Goal: Information Seeking & Learning: Understand process/instructions

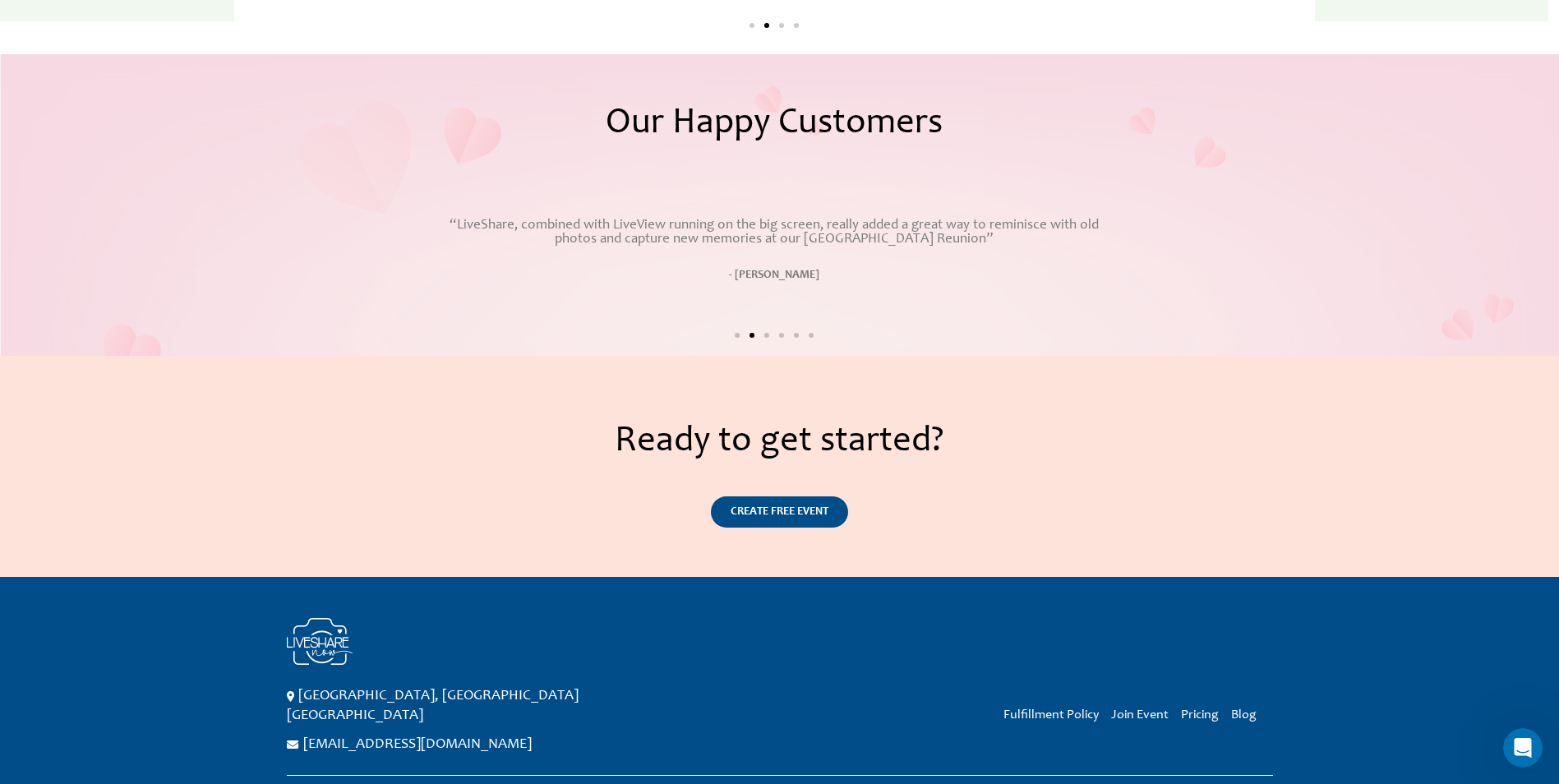
scroll to position [2954, 0]
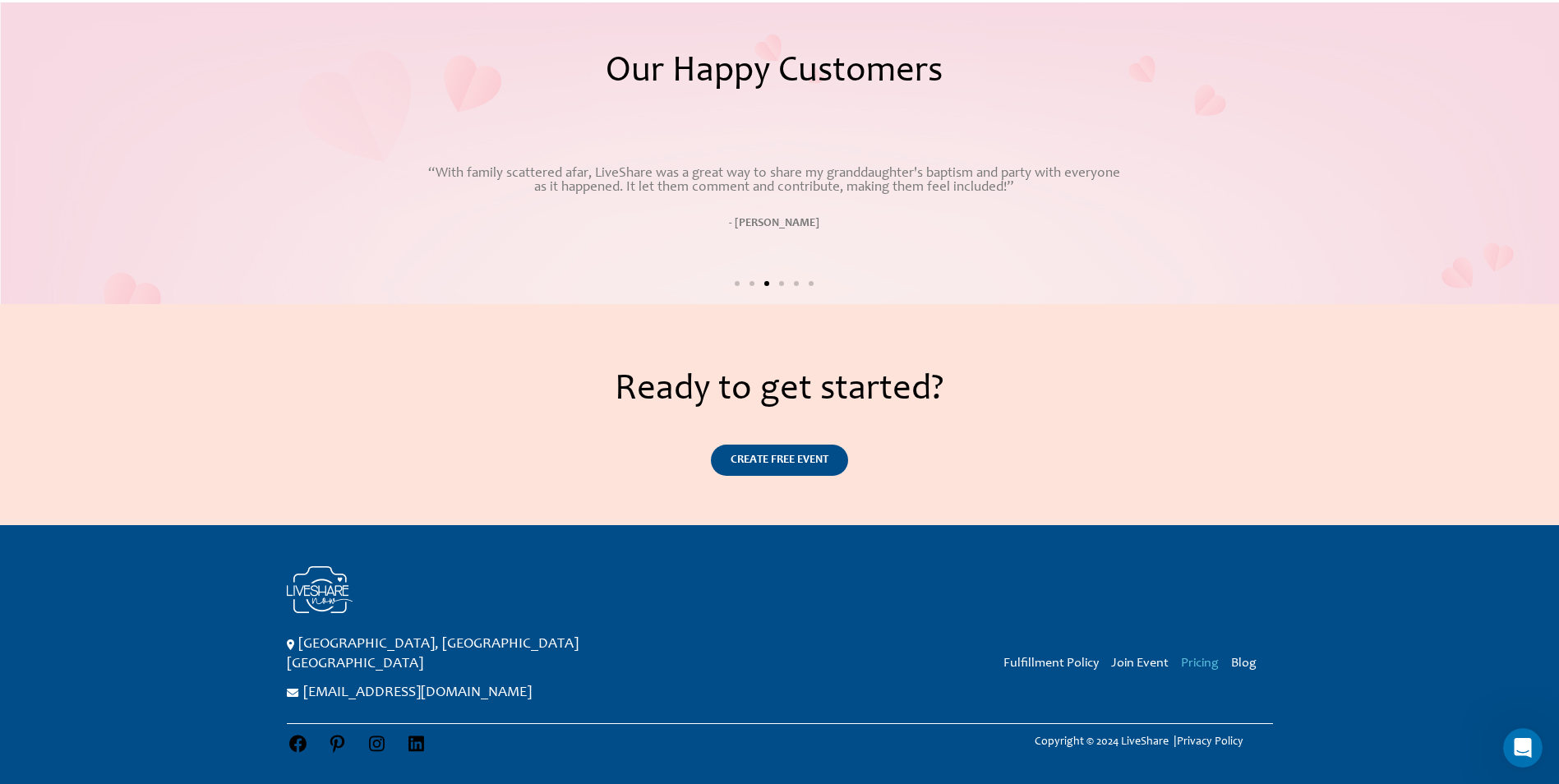
click at [1199, 668] on link "Pricing" at bounding box center [1200, 662] width 37 height 13
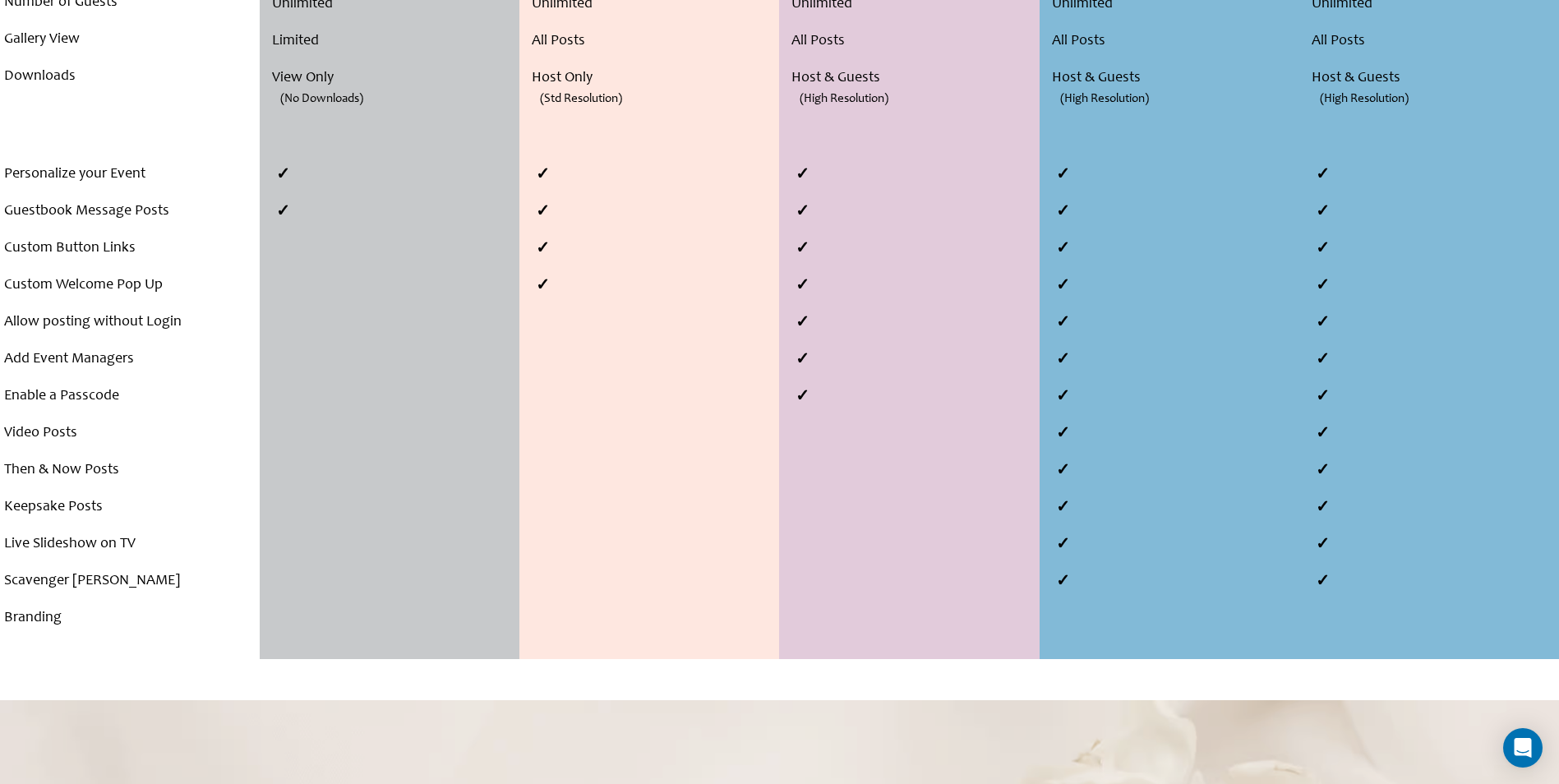
scroll to position [575, 0]
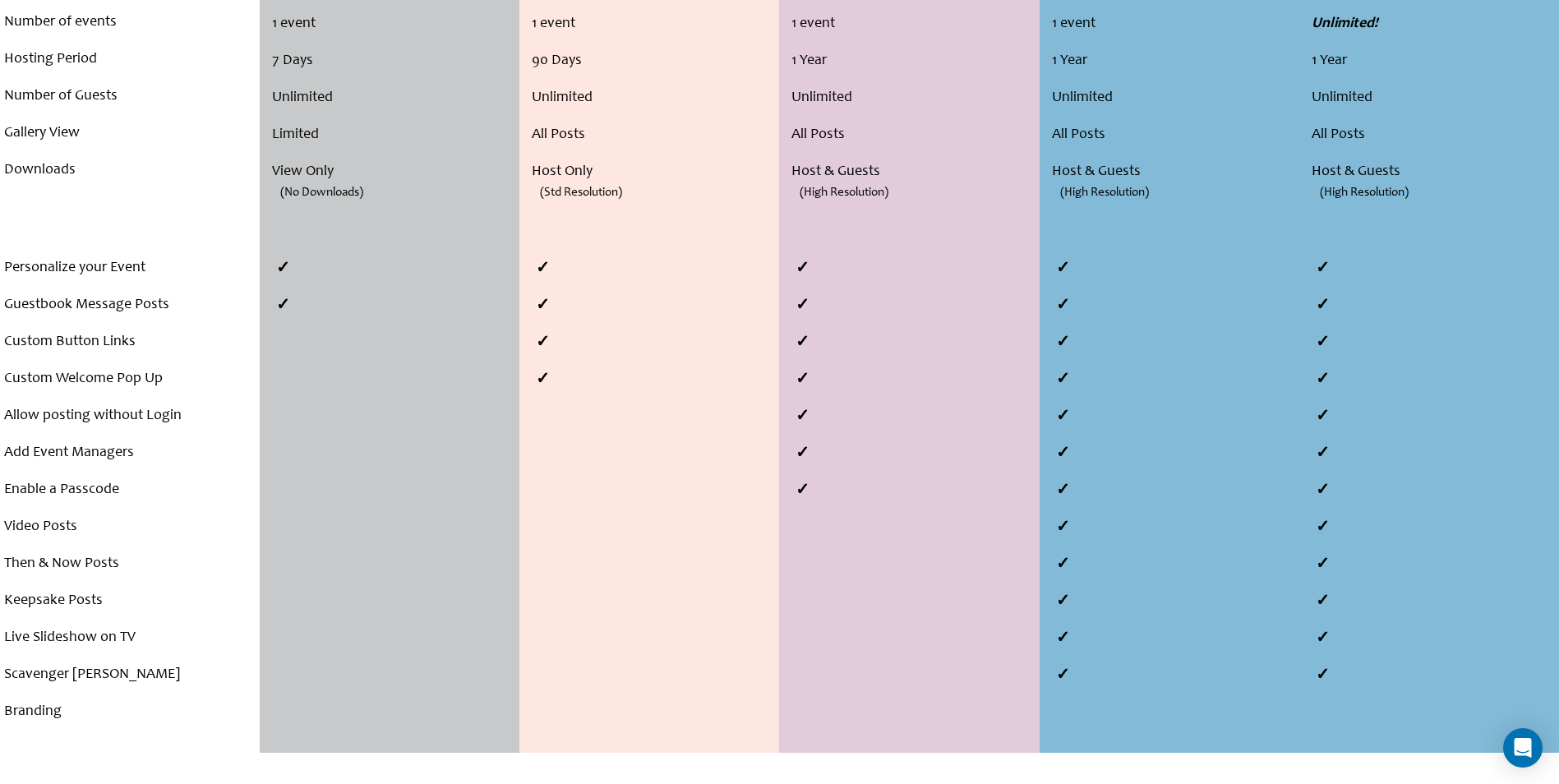
click at [49, 528] on li "Video Posts" at bounding box center [129, 526] width 251 height 37
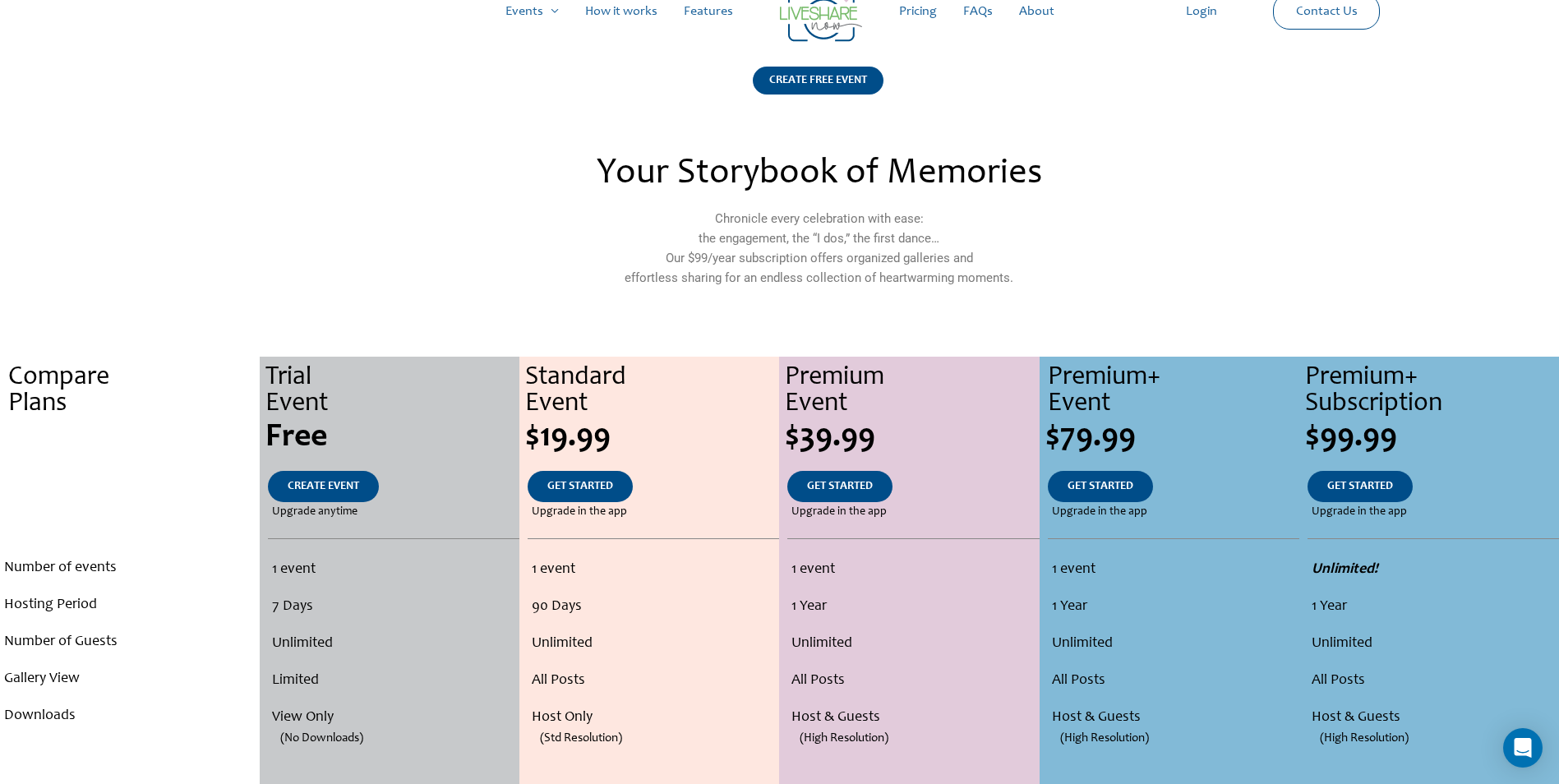
scroll to position [0, 0]
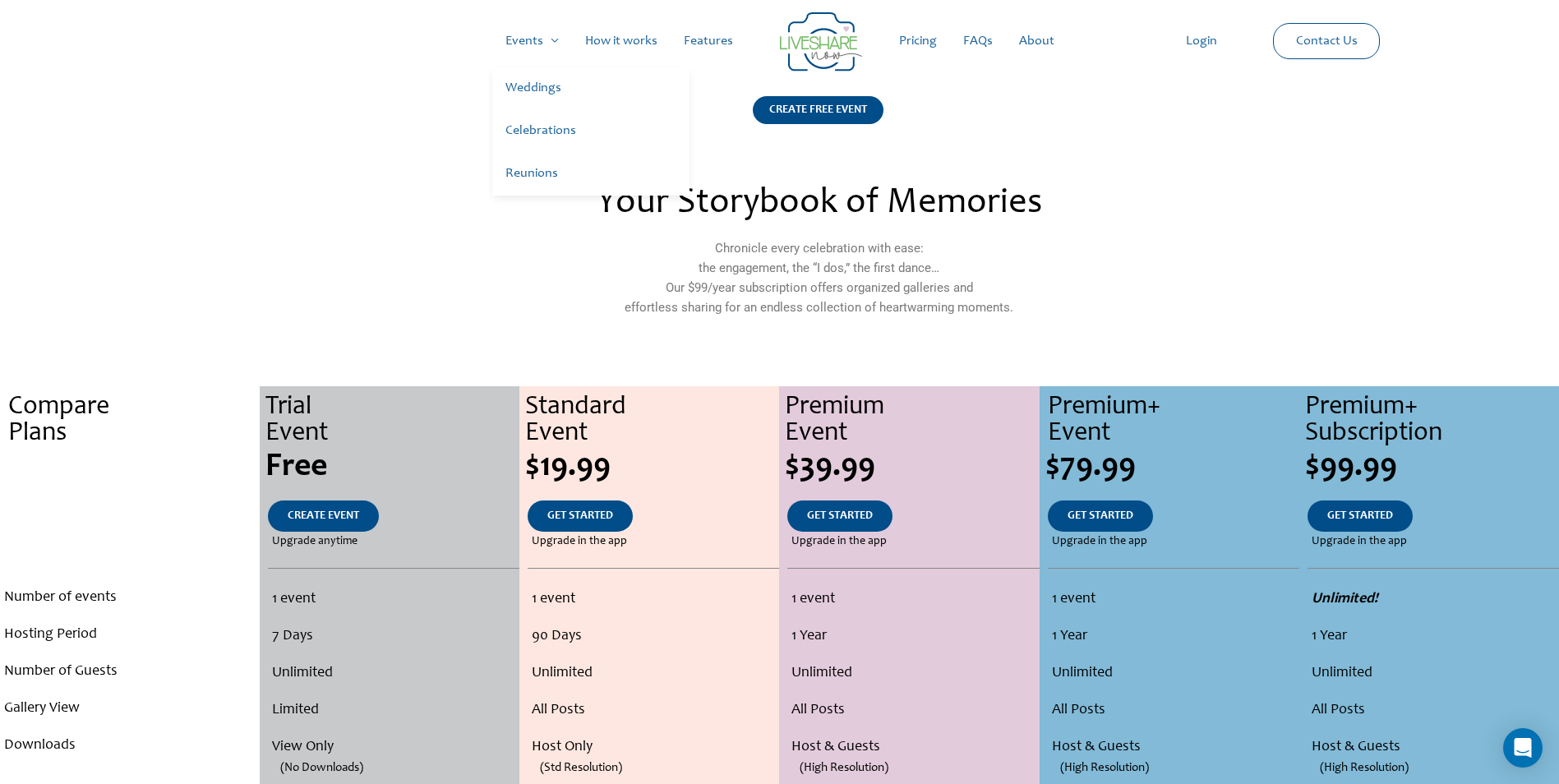
click at [537, 81] on link "Weddings" at bounding box center [591, 89] width 198 height 43
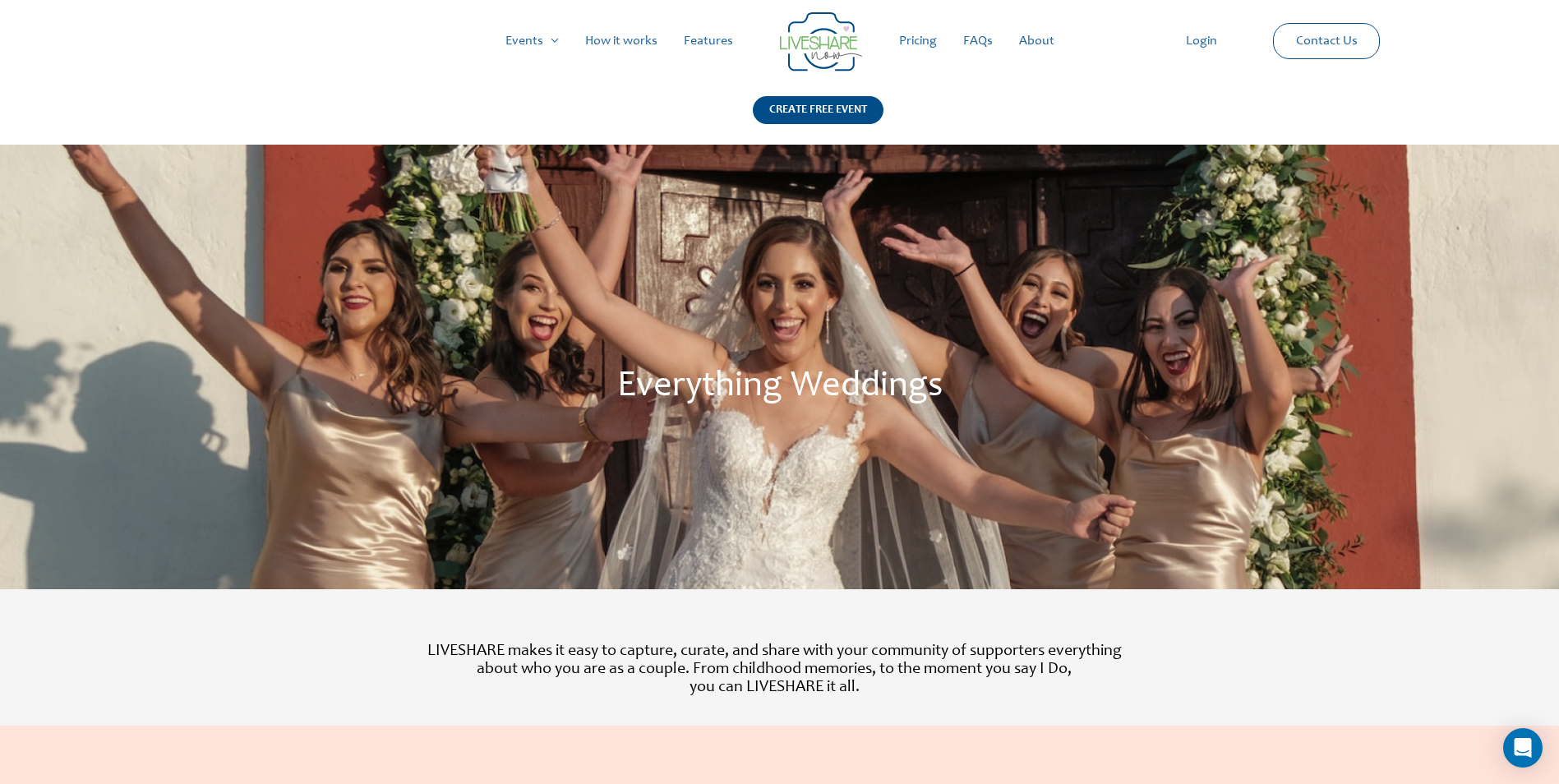
click at [641, 38] on link "How it works" at bounding box center [622, 41] width 99 height 53
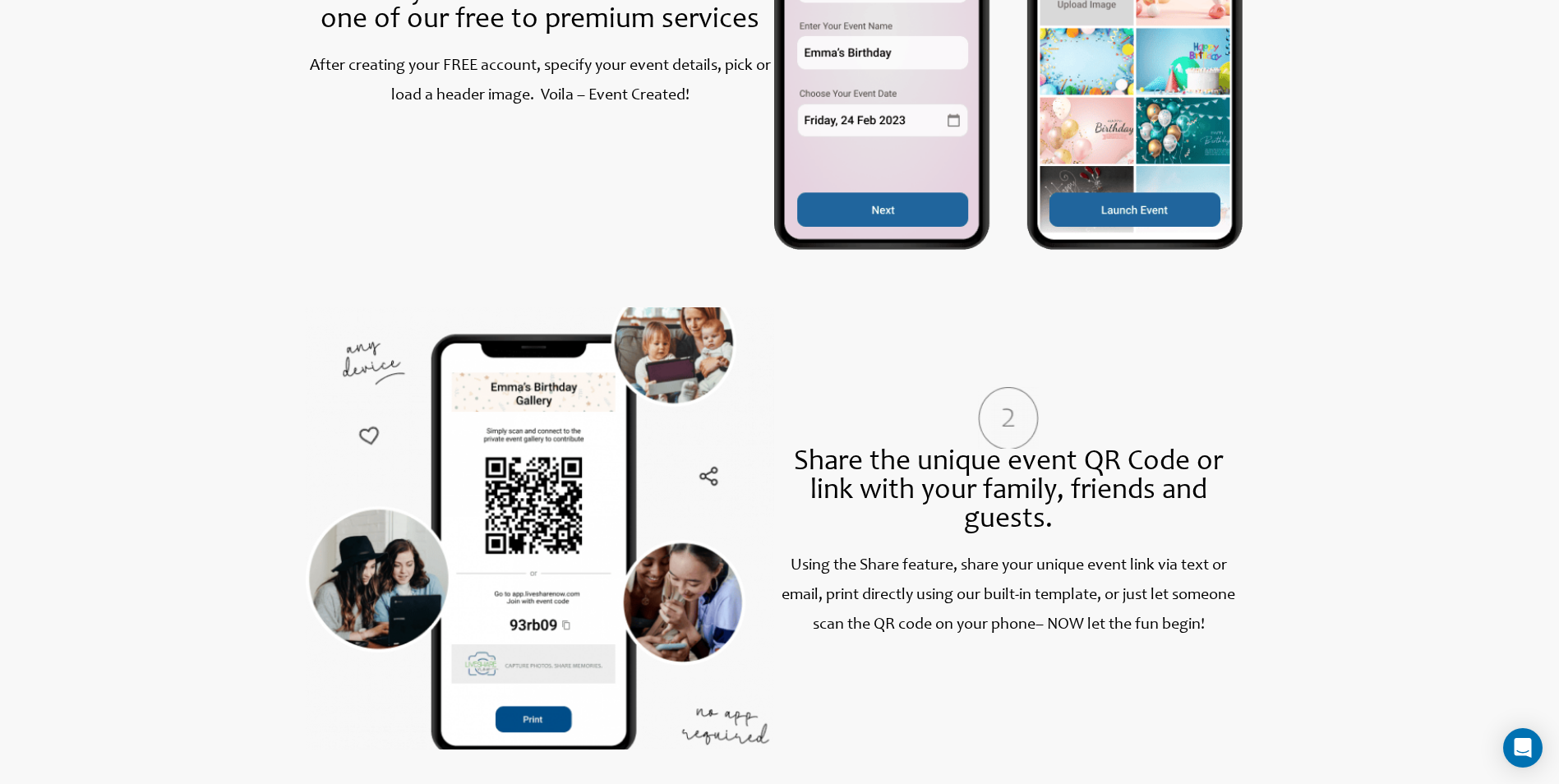
scroll to position [990, 0]
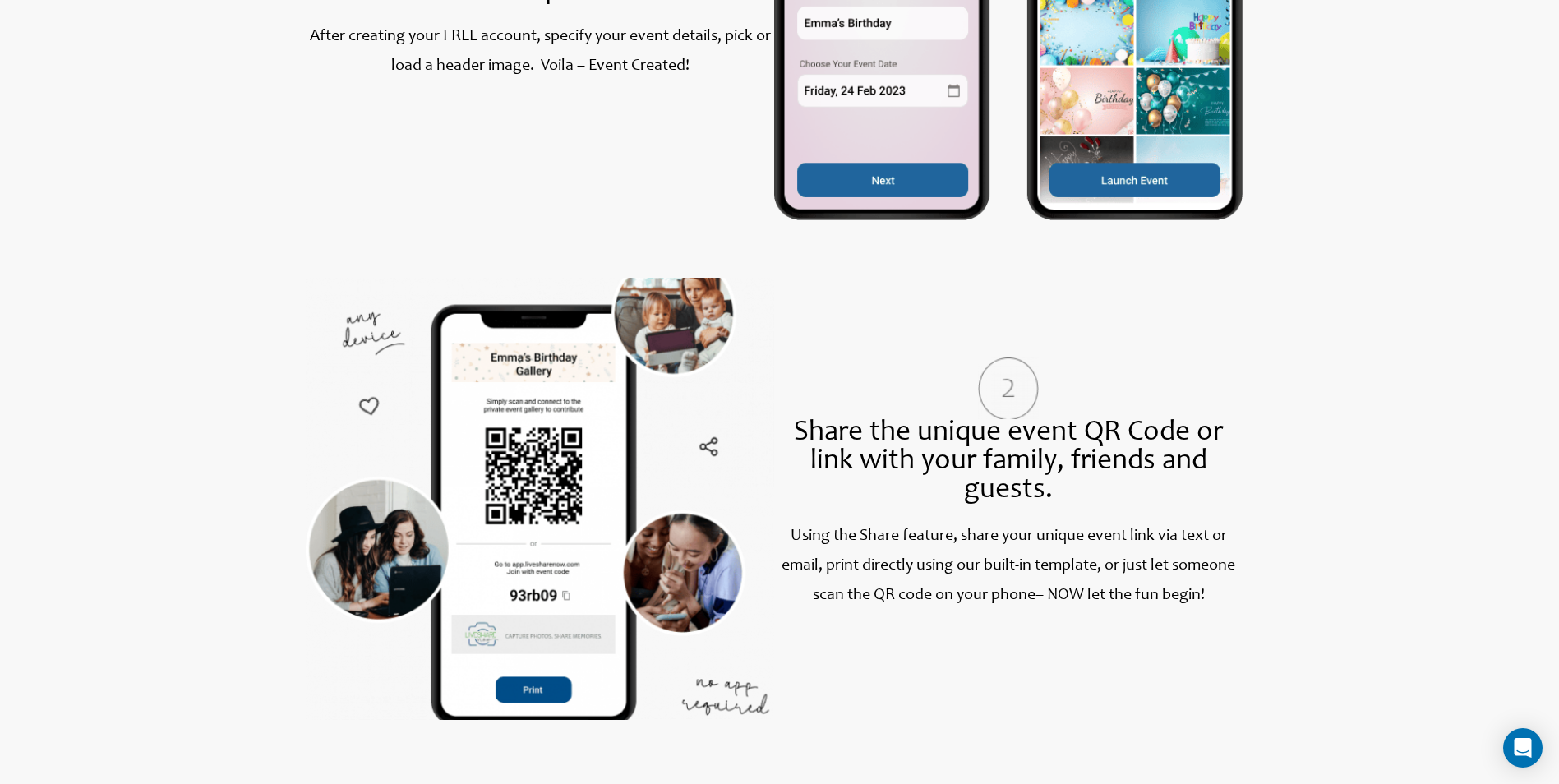
click at [1384, 266] on div "How LiveShare works How LiveShare works Create your event and choose from one o…" at bounding box center [774, 532] width 1236 height 1696
click at [1393, 199] on div at bounding box center [1470, 519] width 156 height 1720
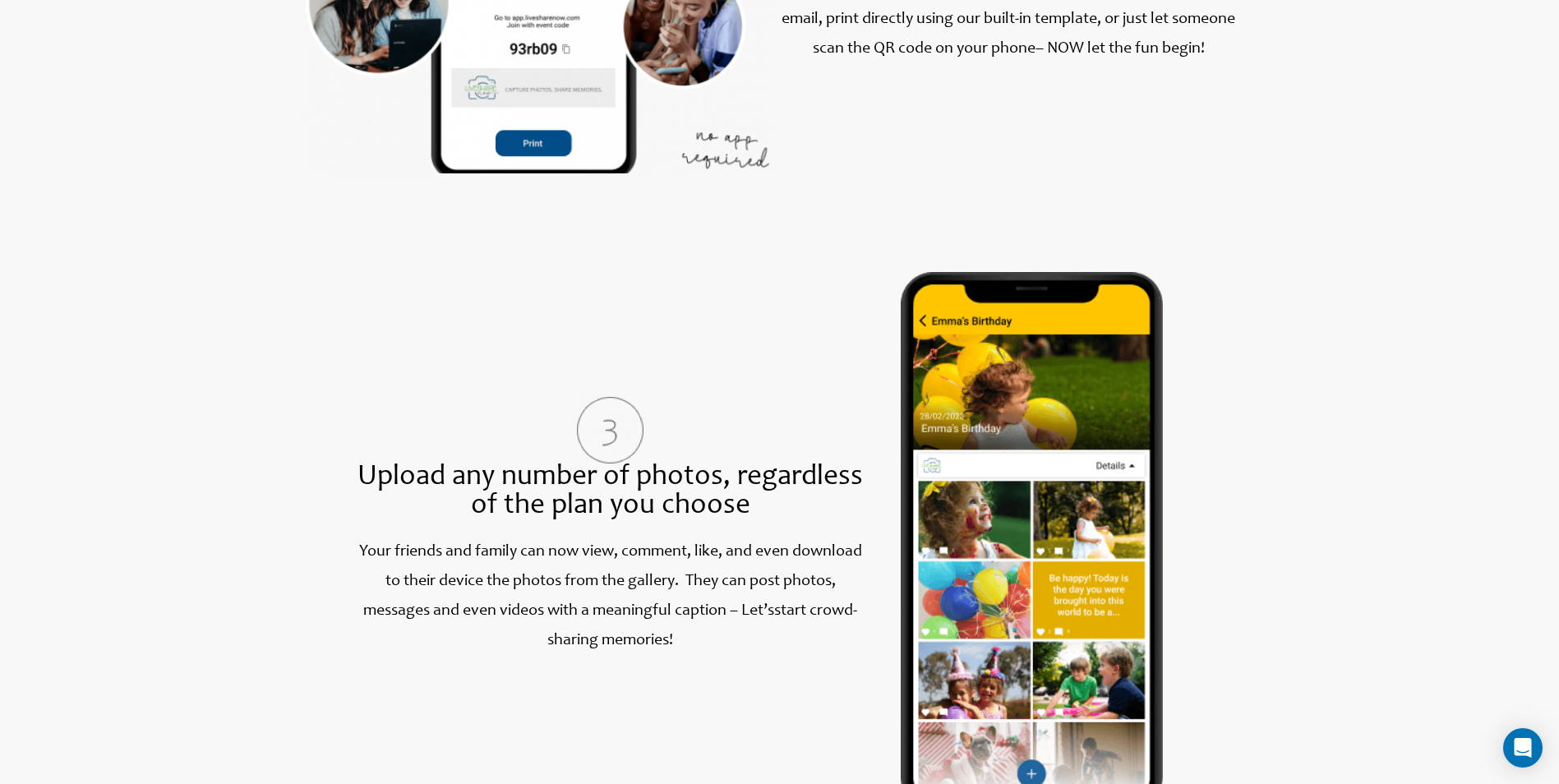
scroll to position [1647, 0]
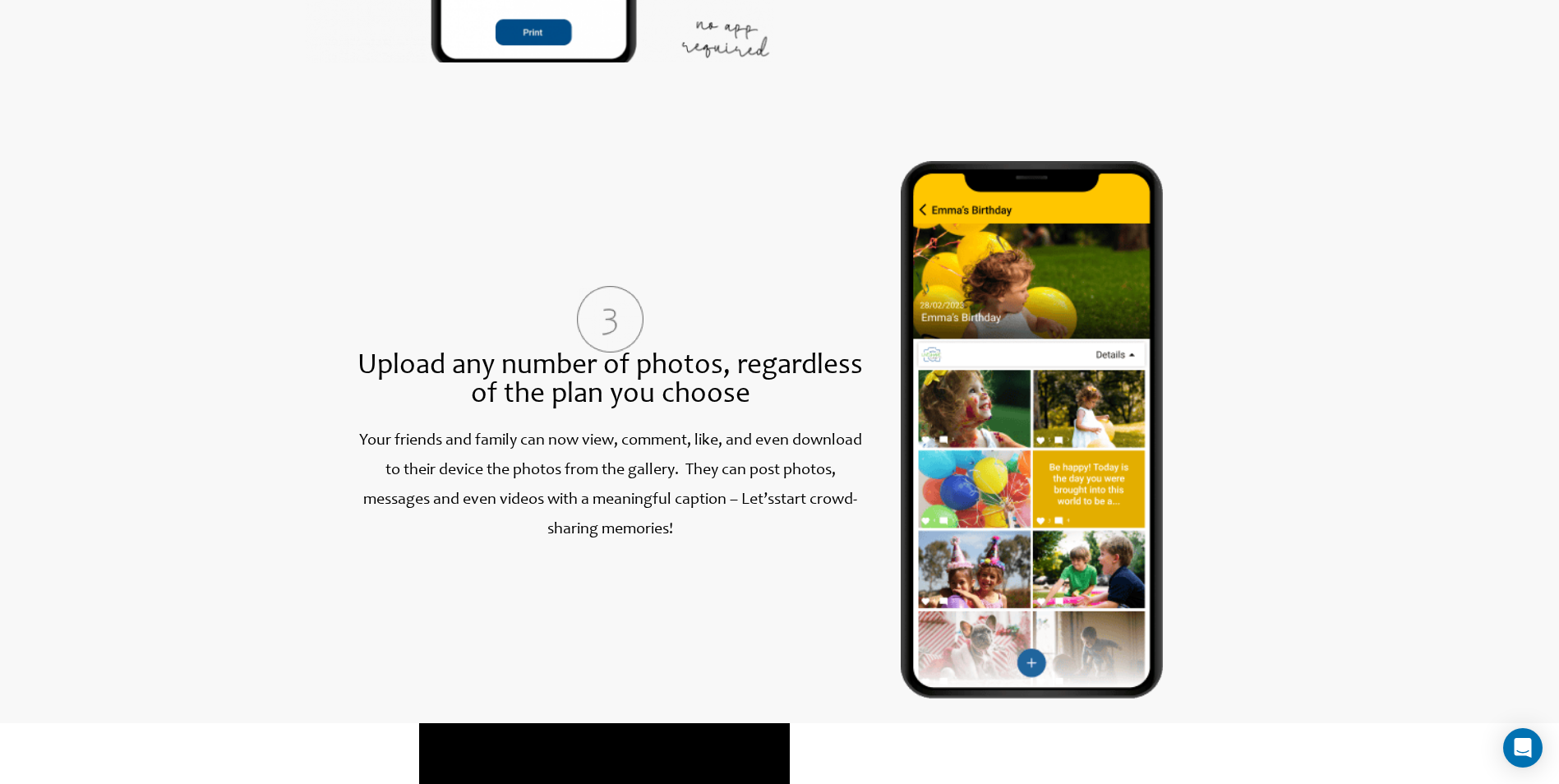
click at [612, 230] on div "Upload any number of photos, regardless of the plan you choose Your friends and…" at bounding box center [610, 430] width 515 height 538
click at [593, 209] on div "Upload any number of photos, regardless of the plan you choose Your friends and…" at bounding box center [610, 430] width 515 height 538
click at [242, 203] on section "Upload any number of photos, regardless of the plan you choose Your friends and…" at bounding box center [774, 409] width 1220 height 579
